Goal: Information Seeking & Learning: Find specific fact

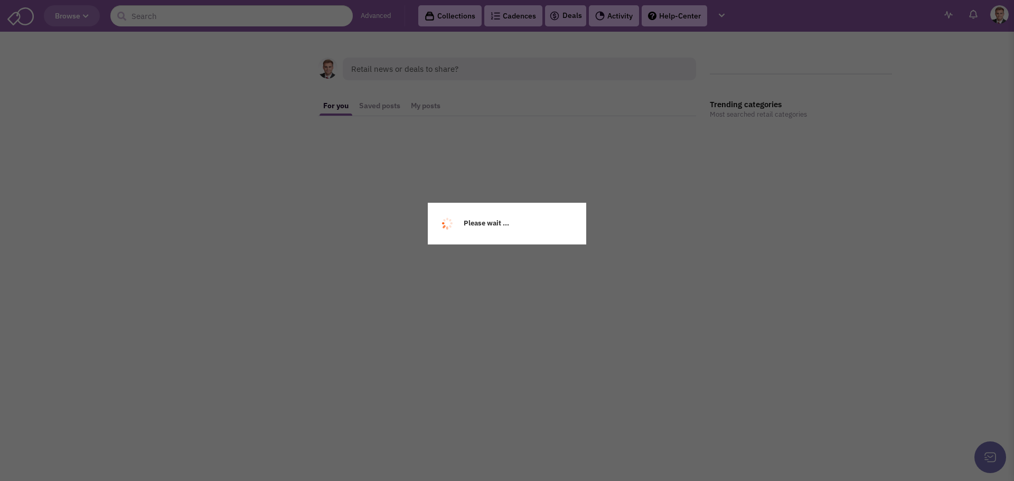
click at [157, 16] on div "Please wait ..." at bounding box center [507, 240] width 1014 height 481
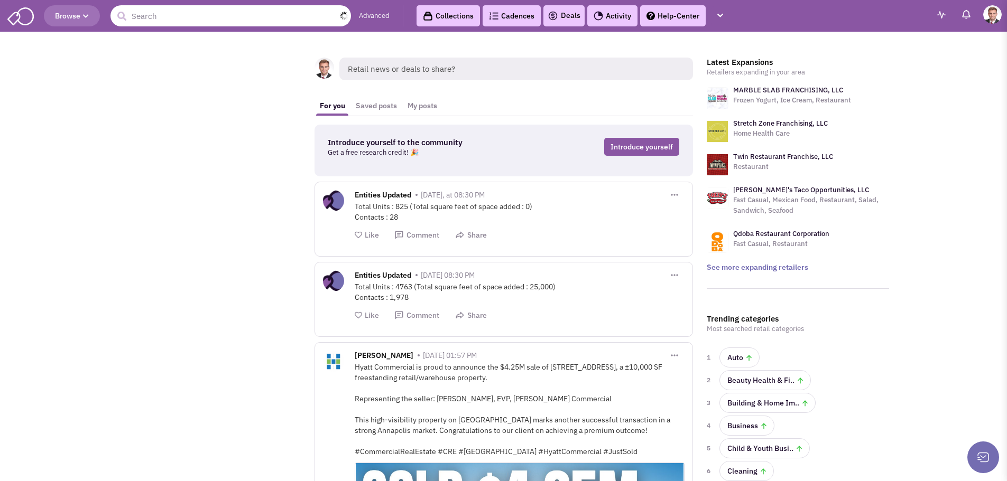
click at [167, 14] on input "text" at bounding box center [230, 15] width 240 height 21
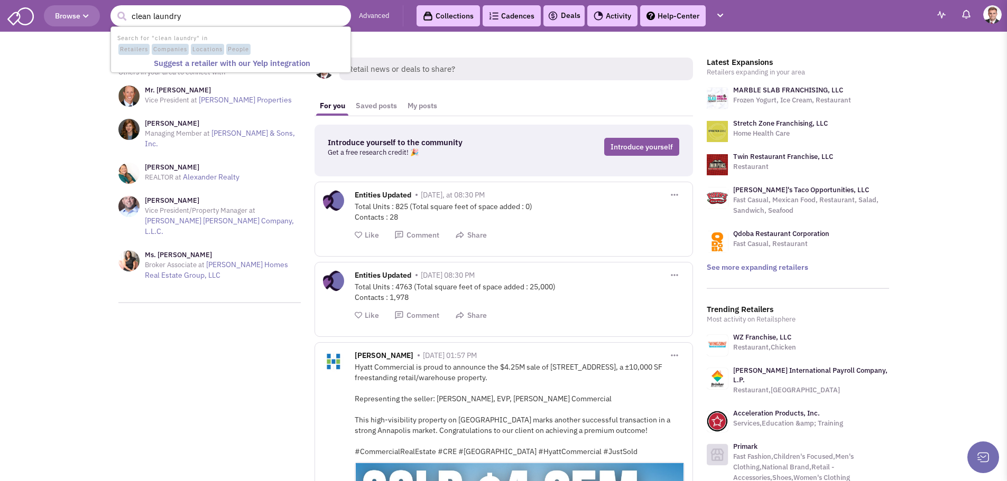
click at [188, 16] on input "clean laundry" at bounding box center [230, 15] width 240 height 21
type input "clean laundry"
click at [114, 8] on button "submit" at bounding box center [122, 16] width 16 height 16
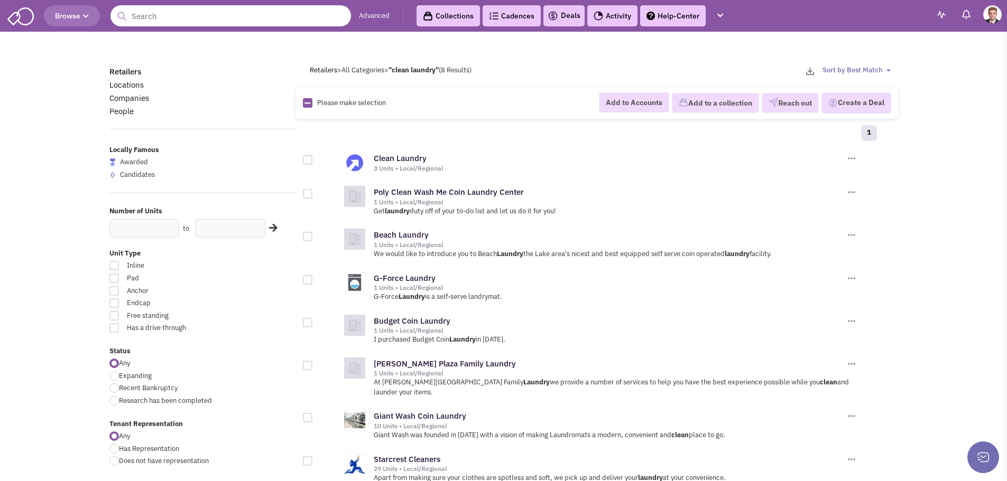
click at [155, 15] on input "text" at bounding box center [230, 15] width 240 height 21
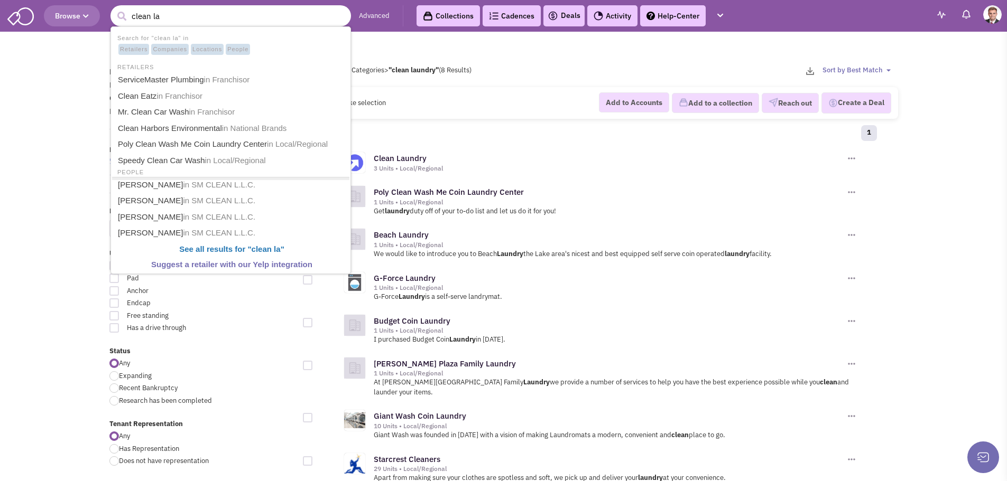
type input "clean la"
